Goal: Check status: Check status

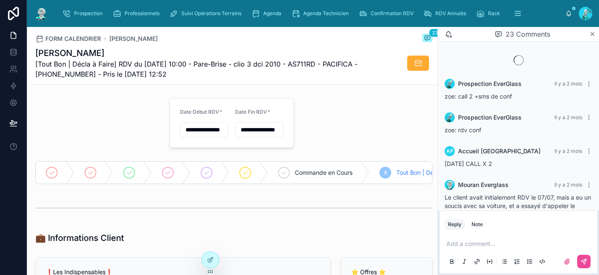
scroll to position [1026, 0]
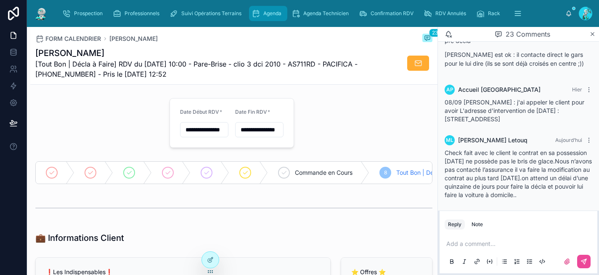
click at [268, 13] on span "Agenda" at bounding box center [272, 13] width 18 height 7
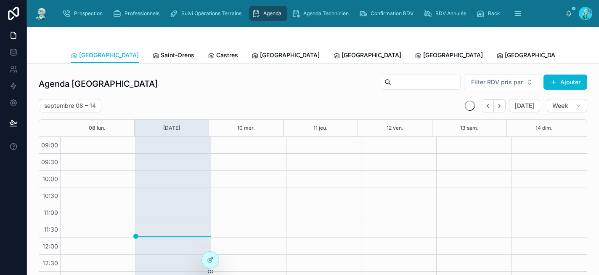
scroll to position [138, 0]
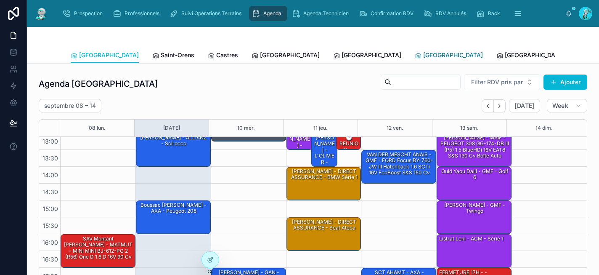
click at [423, 51] on span "[GEOGRAPHIC_DATA]" at bounding box center [453, 55] width 60 height 8
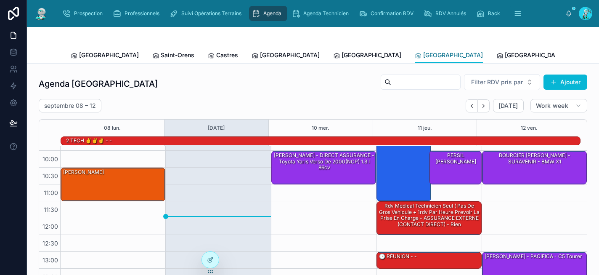
scroll to position [27, 0]
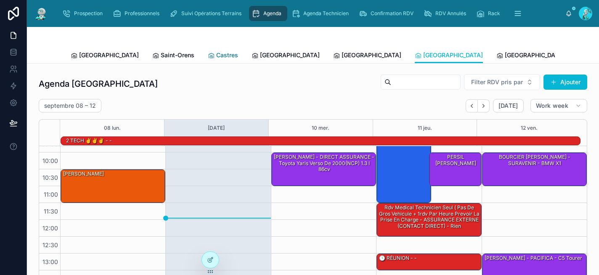
click at [216, 54] on span "Castres" at bounding box center [227, 55] width 22 height 8
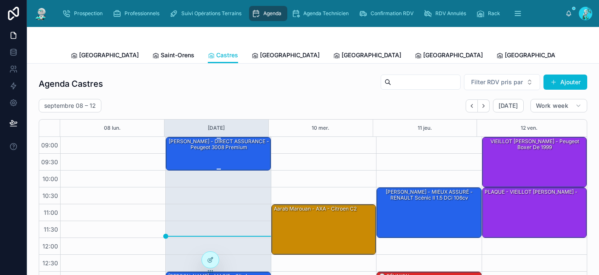
click at [223, 158] on div "[PERSON_NAME] - DIRECT ASSURANCE - Peugeot 3008 premium" at bounding box center [218, 153] width 102 height 32
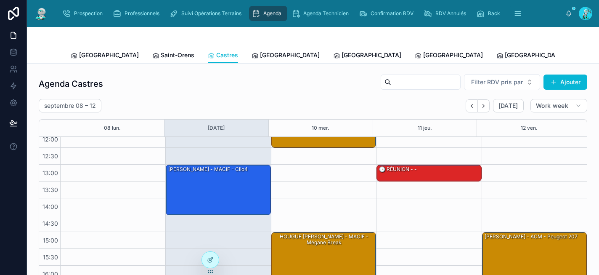
scroll to position [111, 0]
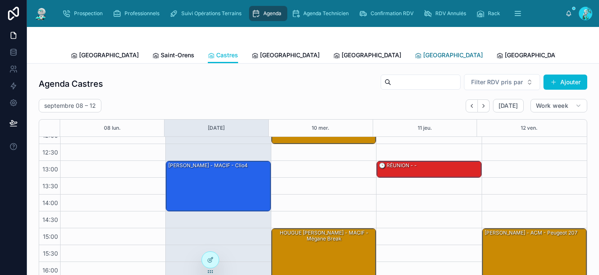
click at [423, 57] on span "[GEOGRAPHIC_DATA]" at bounding box center [453, 55] width 60 height 8
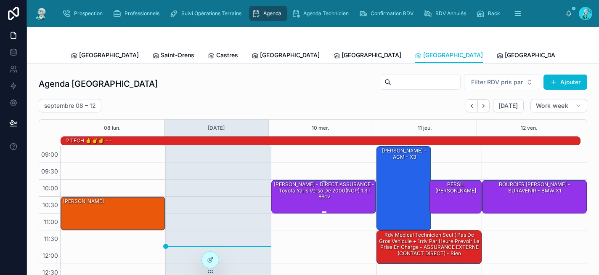
click at [301, 197] on div "[PERSON_NAME] - DIRECT ASSURANCE - Toyota Yaris verso de 2000(NCP) 1.3 i 86cv" at bounding box center [324, 190] width 102 height 20
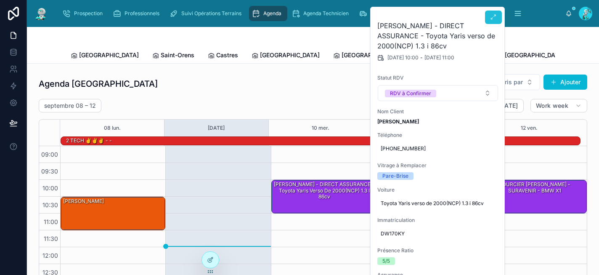
click at [495, 16] on icon at bounding box center [493, 17] width 7 height 7
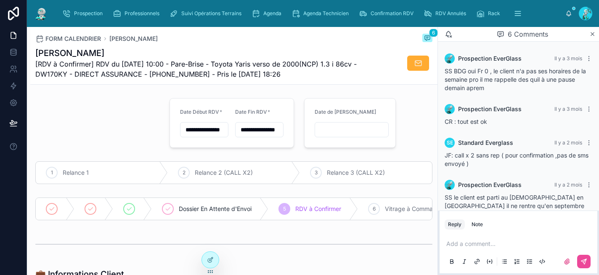
scroll to position [79, 0]
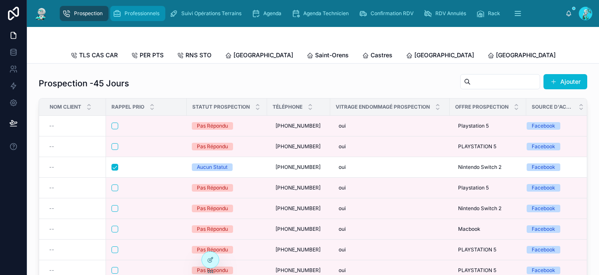
scroll to position [69, 0]
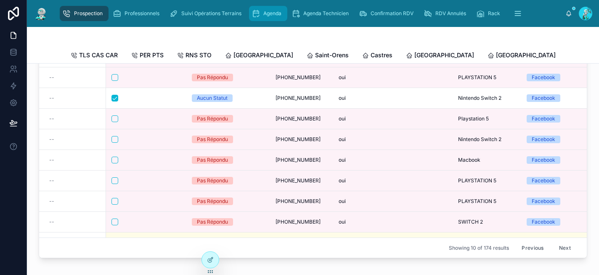
click at [268, 15] on span "Agenda" at bounding box center [272, 13] width 18 height 7
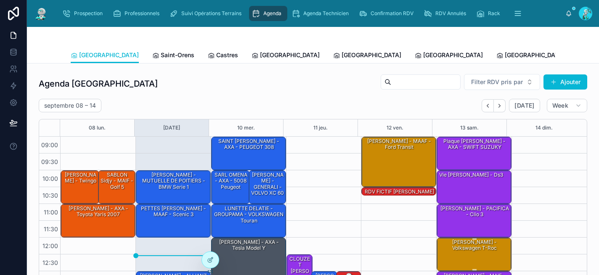
click at [441, 251] on div "Pietravalle Julie - MATMUT - Volkswagen T-Roc" at bounding box center [474, 246] width 72 height 14
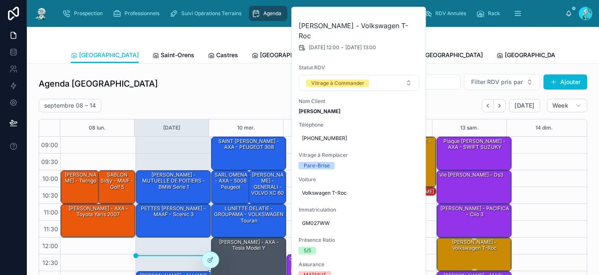
click at [441, 251] on div "Pietravalle Julie - MATMUT - Volkswagen T-Roc" at bounding box center [474, 246] width 72 height 14
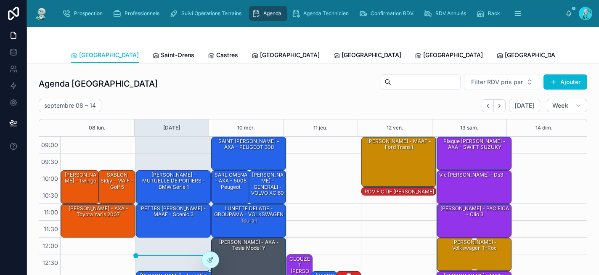
click at [441, 251] on div "Pietravalle Julie - MATMUT - Volkswagen T-Roc" at bounding box center [474, 246] width 72 height 14
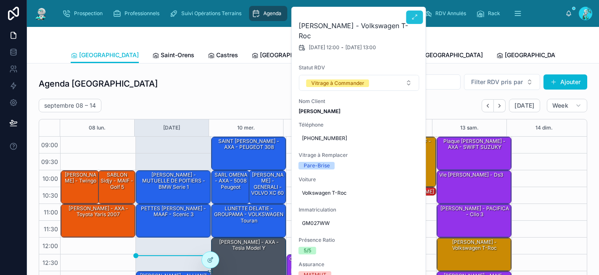
click at [416, 19] on icon at bounding box center [414, 17] width 7 height 7
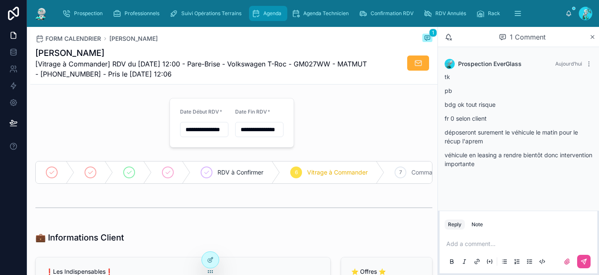
click at [271, 11] on span "Agenda" at bounding box center [272, 13] width 18 height 7
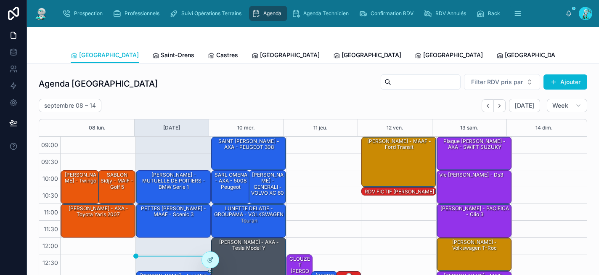
scroll to position [138, 0]
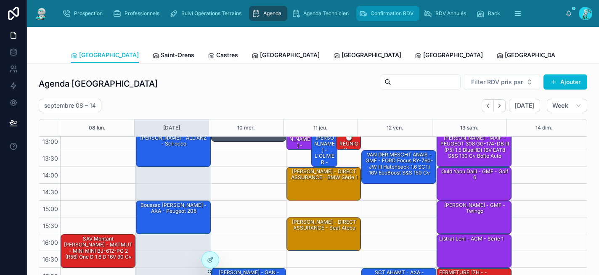
click at [378, 14] on span "Confirmation RDV" at bounding box center [392, 13] width 43 height 7
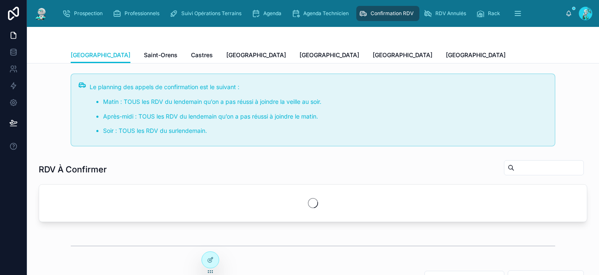
scroll to position [138, 0]
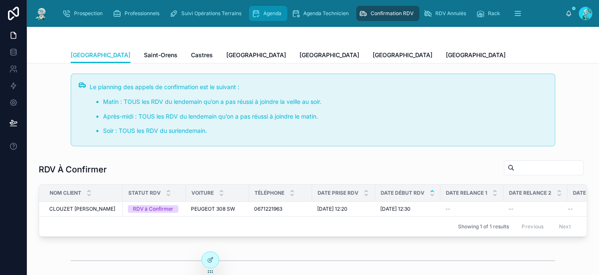
click at [260, 15] on div "Agenda" at bounding box center [268, 13] width 33 height 13
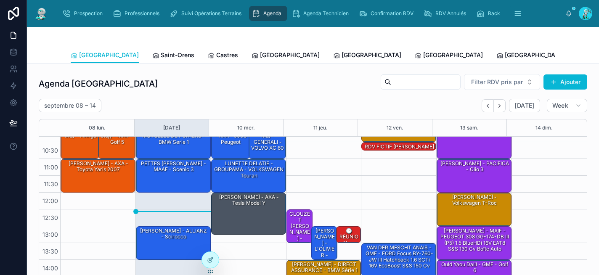
scroll to position [45, 0]
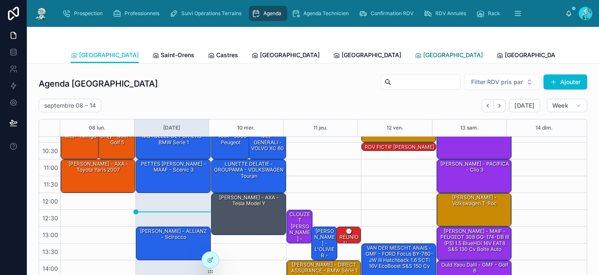
click at [423, 56] on span "[GEOGRAPHIC_DATA]" at bounding box center [453, 55] width 60 height 8
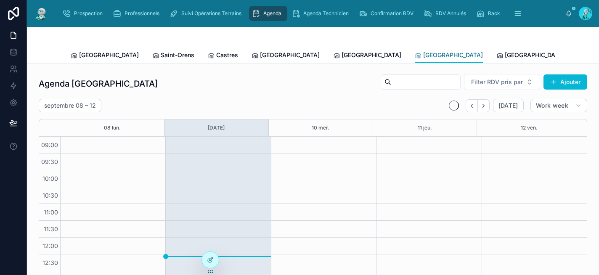
scroll to position [138, 0]
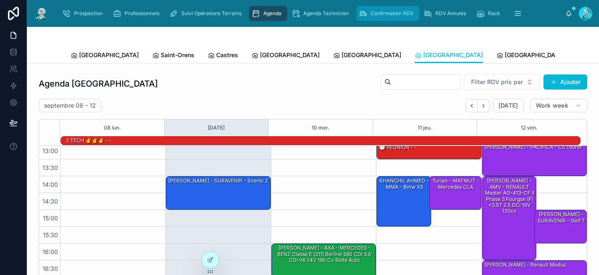
click at [398, 13] on span "Confirmation RDV" at bounding box center [392, 13] width 43 height 7
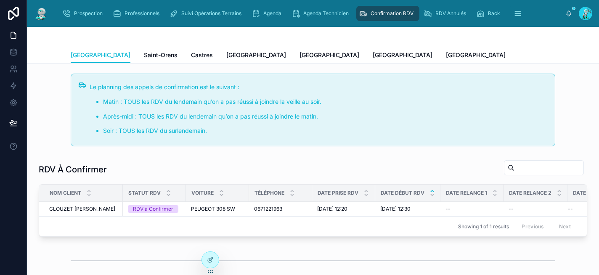
scroll to position [138, 0]
click at [373, 57] on span "[GEOGRAPHIC_DATA]" at bounding box center [403, 55] width 60 height 8
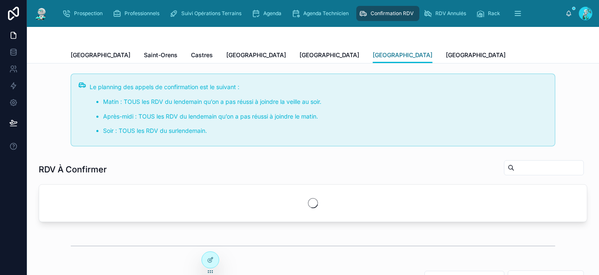
scroll to position [138, 0]
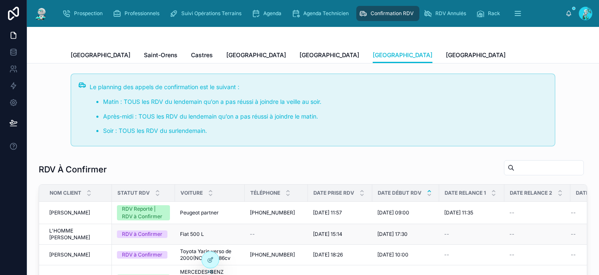
click at [91, 231] on div "L'HOMME Patrick L'HOMME Patrick" at bounding box center [78, 234] width 58 height 13
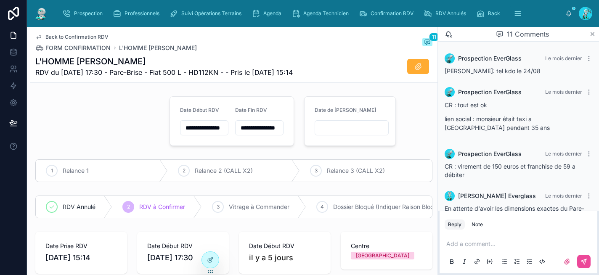
scroll to position [523, 0]
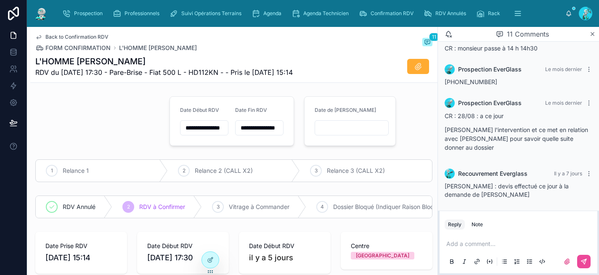
click at [456, 246] on p at bounding box center [520, 244] width 148 height 8
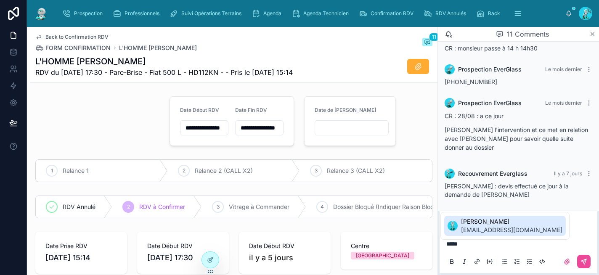
click at [478, 228] on span "commandes.shelby@gmail.com" at bounding box center [511, 230] width 101 height 8
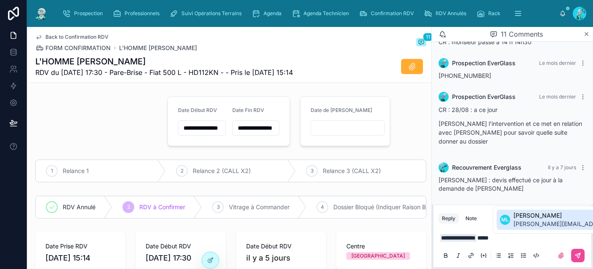
click at [534, 220] on span "michel.everglass@gmail.com" at bounding box center [588, 224] width 150 height 8
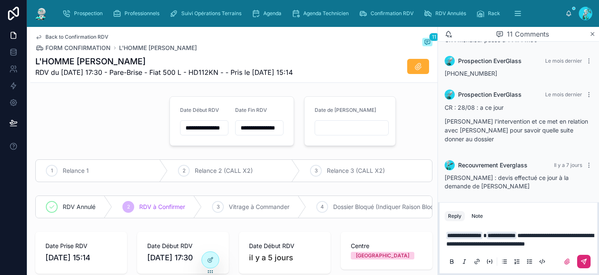
click at [587, 264] on button at bounding box center [583, 261] width 13 height 13
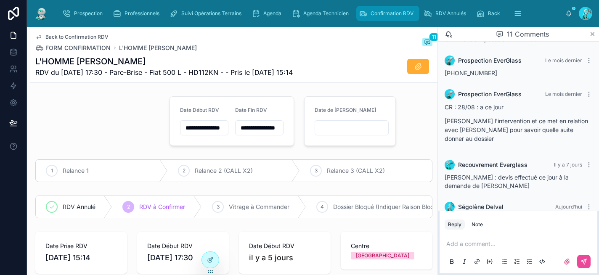
click at [369, 12] on div "Confirmation RDV" at bounding box center [388, 13] width 58 height 13
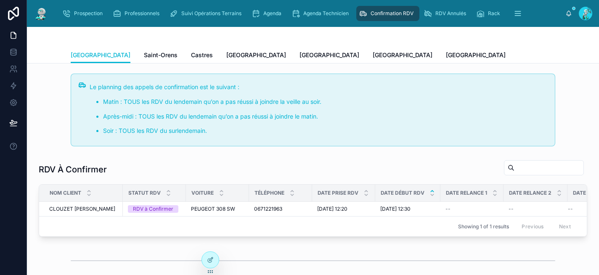
scroll to position [138, 0]
click at [446, 55] on span "[GEOGRAPHIC_DATA]" at bounding box center [476, 55] width 60 height 8
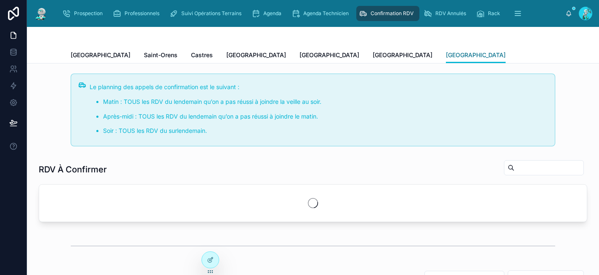
scroll to position [138, 0]
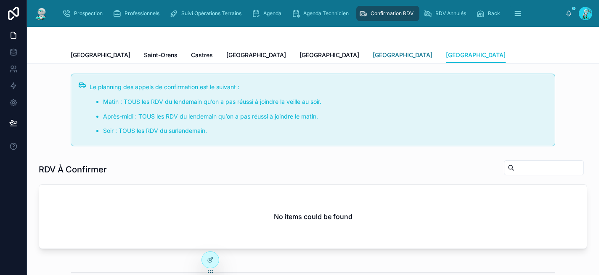
click at [373, 56] on span "[GEOGRAPHIC_DATA]" at bounding box center [403, 55] width 60 height 8
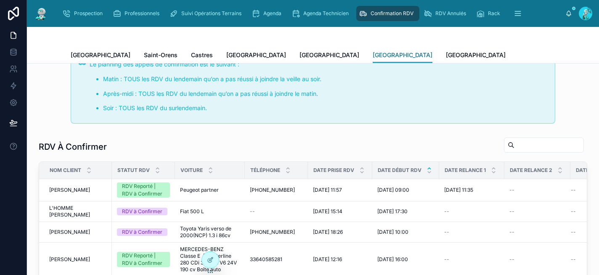
scroll to position [31, 0]
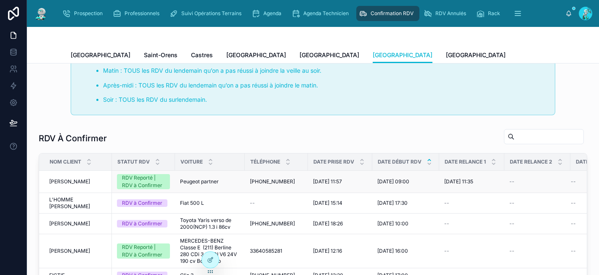
click at [210, 178] on span "Peugeot partner" at bounding box center [199, 181] width 39 height 7
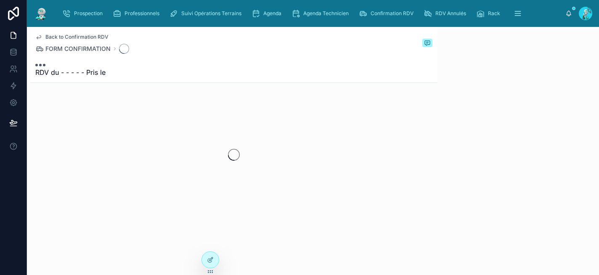
scroll to position [5, 0]
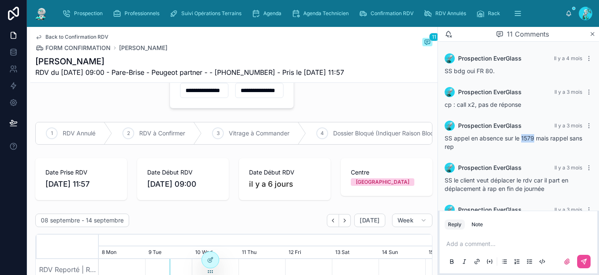
drag, startPoint x: 522, startPoint y: 137, endPoint x: 534, endPoint y: 138, distance: 12.2
click at [534, 138] on span "SS appel en absence sur le 1579 mais rappel sans rep" at bounding box center [514, 143] width 138 height 16
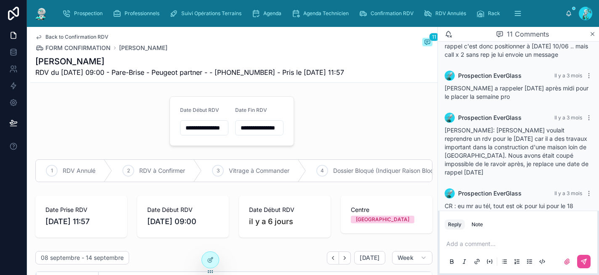
scroll to position [331, 0]
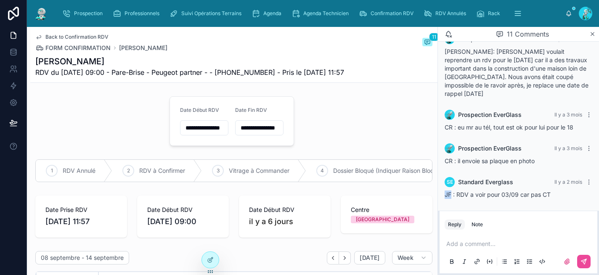
drag, startPoint x: 452, startPoint y: 195, endPoint x: 444, endPoint y: 194, distance: 7.6
click at [444, 194] on div "SE Standard Everglass Il y a 2 mois JF : RDV a voir pour 03/09 car pas CT" at bounding box center [519, 188] width 158 height 32
click at [385, 16] on span "Confirmation RDV" at bounding box center [392, 13] width 43 height 7
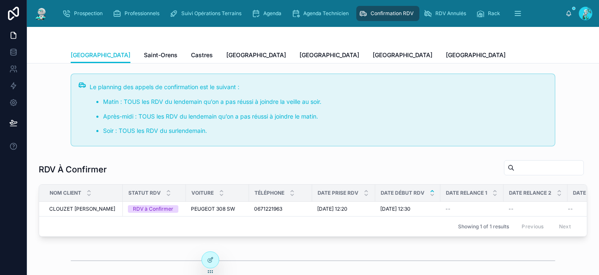
scroll to position [138, 0]
click at [373, 53] on span "[GEOGRAPHIC_DATA]" at bounding box center [403, 55] width 60 height 8
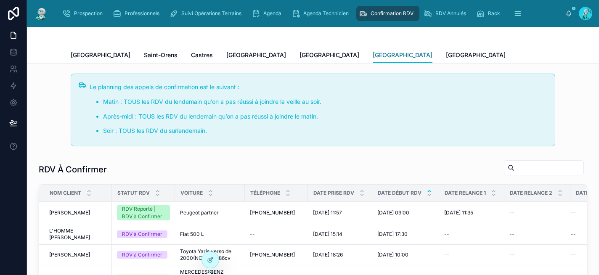
scroll to position [138, 0]
click at [205, 212] on span "Peugeot partner" at bounding box center [199, 213] width 39 height 7
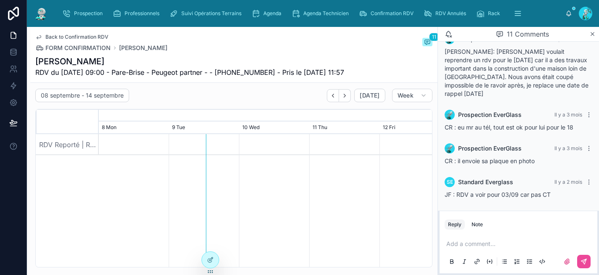
scroll to position [164, 0]
drag, startPoint x: 544, startPoint y: 196, endPoint x: 552, endPoint y: 196, distance: 8.4
click at [552, 196] on div "JF : RDV a voir pour 03/09 car pas CT" at bounding box center [519, 195] width 148 height 8
click at [402, 11] on span "Confirmation RDV" at bounding box center [392, 13] width 43 height 7
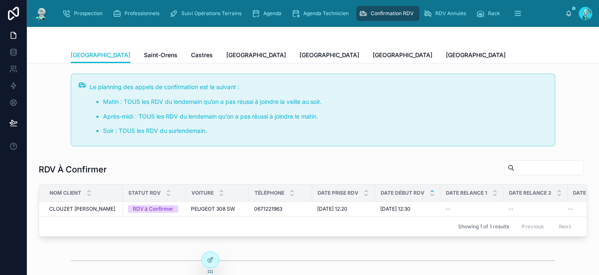
scroll to position [138, 0]
click at [373, 53] on span "[GEOGRAPHIC_DATA]" at bounding box center [403, 55] width 60 height 8
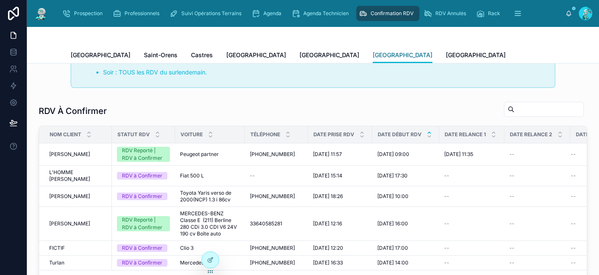
scroll to position [80, 0]
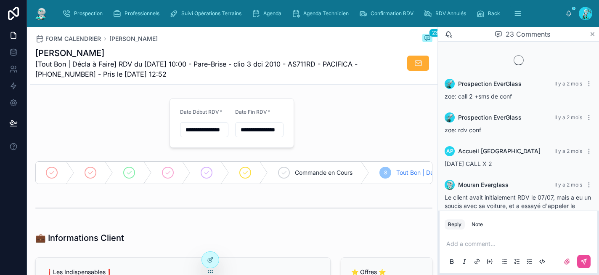
scroll to position [1026, 0]
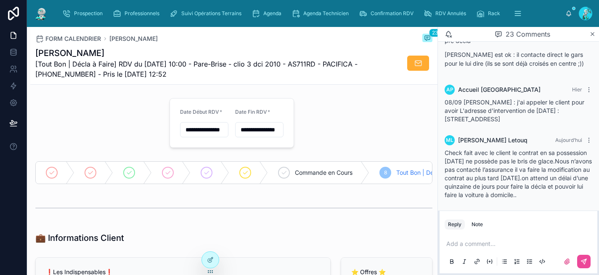
click at [472, 241] on p at bounding box center [520, 243] width 148 height 8
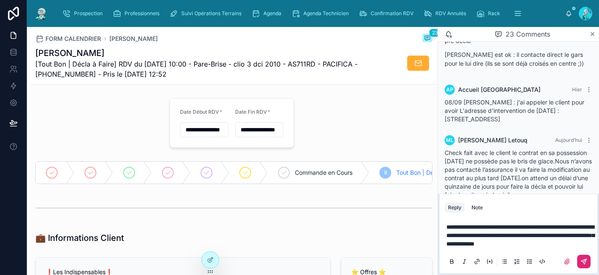
click at [583, 257] on button at bounding box center [583, 261] width 13 height 13
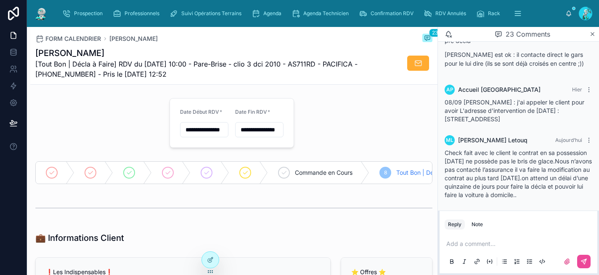
click at [208, 132] on input "**********" at bounding box center [204, 130] width 48 height 12
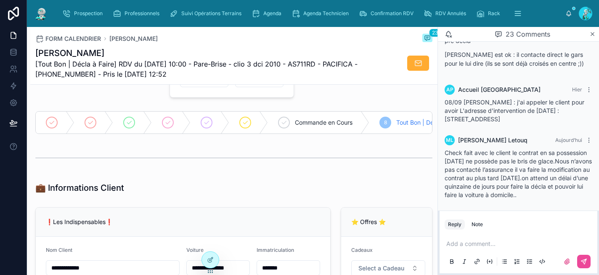
scroll to position [42, 0]
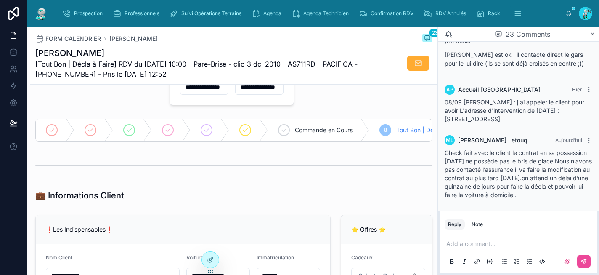
click at [208, 89] on input "**********" at bounding box center [204, 87] width 48 height 12
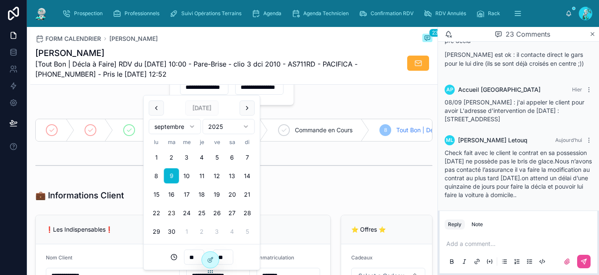
click at [175, 215] on button "23" at bounding box center [171, 212] width 15 height 15
type input "**********"
click at [252, 88] on input "**********" at bounding box center [260, 87] width 48 height 12
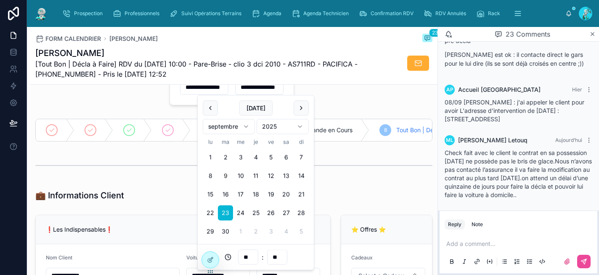
type input "**********"
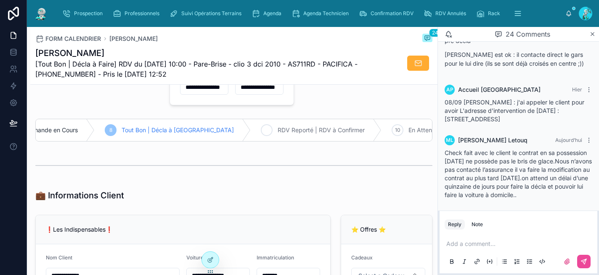
scroll to position [0, 277]
click at [287, 130] on span "RDV Reporté | RDV à Confirmer" at bounding box center [319, 130] width 87 height 8
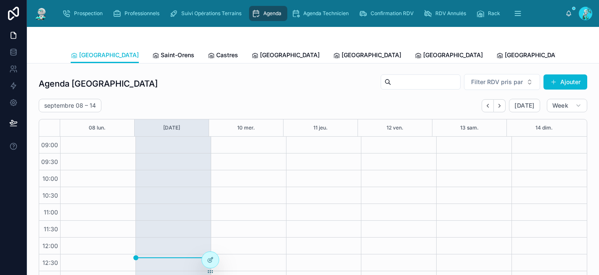
scroll to position [138, 0]
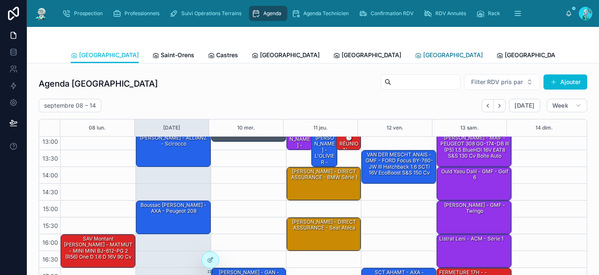
click at [423, 56] on span "[GEOGRAPHIC_DATA]" at bounding box center [453, 55] width 60 height 8
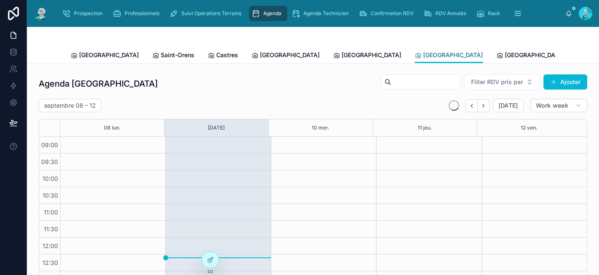
scroll to position [138, 0]
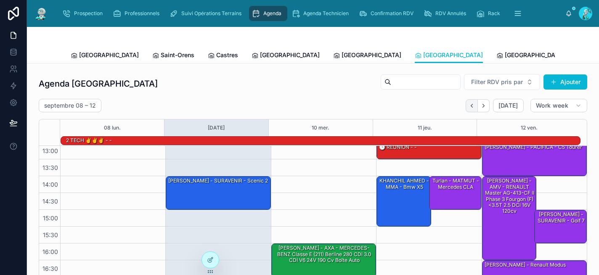
click at [469, 104] on icon "Back" at bounding box center [472, 106] width 6 height 6
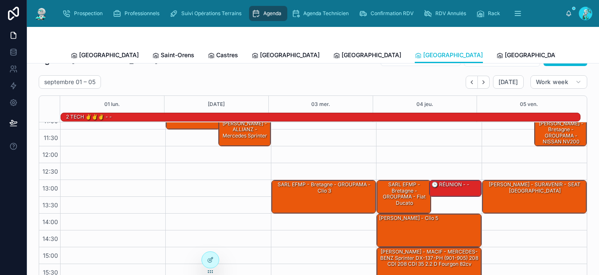
scroll to position [78, 0]
